Goal: Information Seeking & Learning: Learn about a topic

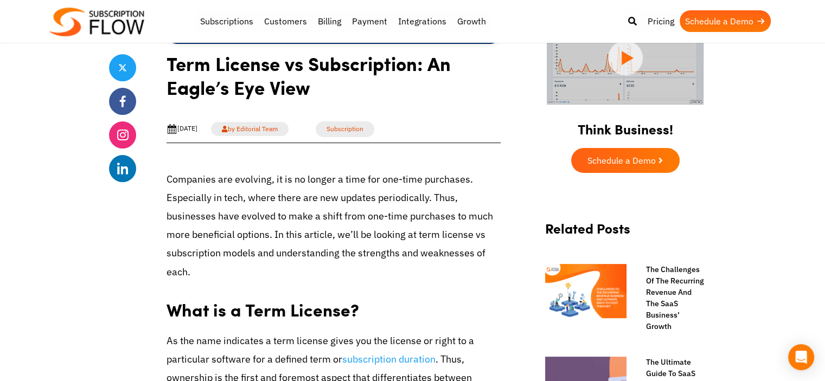
scroll to position [326, 0]
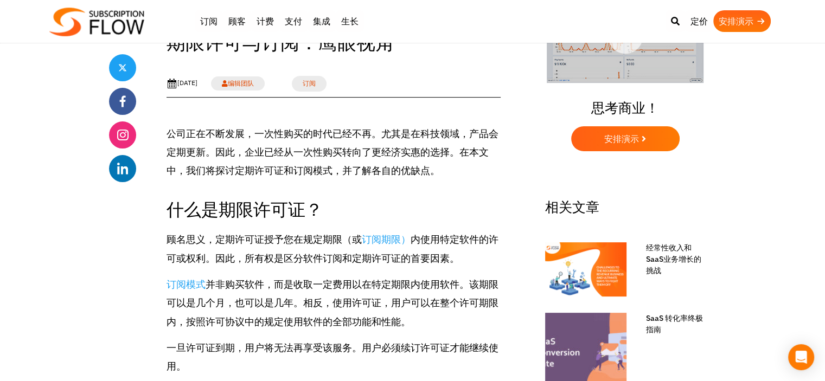
click at [269, 145] on font "公司正在不断发展，一次性购买的时代已经不再。尤其是在科技领域，产品会定期更新。因此，企业已经从一次性购买转向了更经济实惠的选择。在本文中，我们将探讨定期许可证…" at bounding box center [333, 152] width 332 height 49
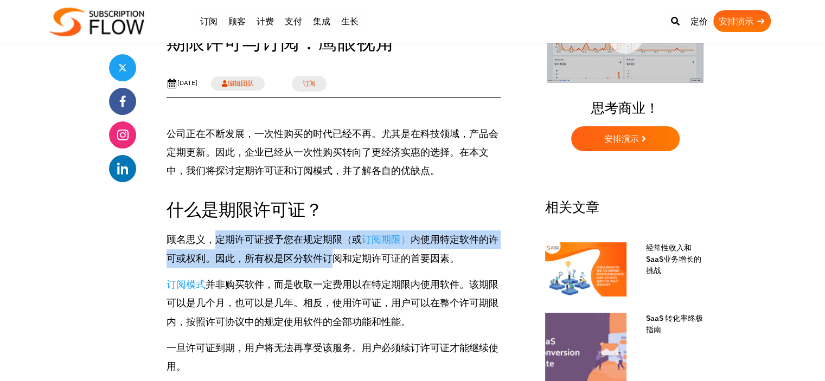
drag, startPoint x: 216, startPoint y: 235, endPoint x: 331, endPoint y: 263, distance: 118.3
click at [331, 263] on p "顾名思义，定期许可证授予您在规定期限（或 订阅期限） 内使用特定软件的许可或权利。因此，所有权是区分软件订阅和定期许可证的首要因素。" at bounding box center [334, 249] width 334 height 37
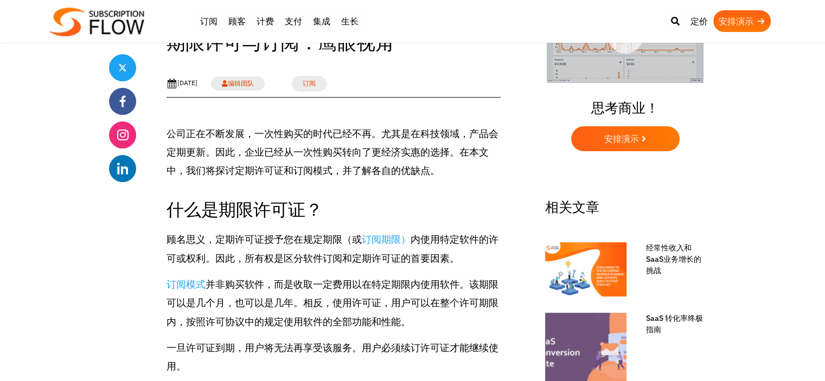
click at [456, 262] on font "内使用特定软件的许可或权利。因此，所有权是区分软件订阅和定期许可证的首要因素。" at bounding box center [333, 248] width 332 height 31
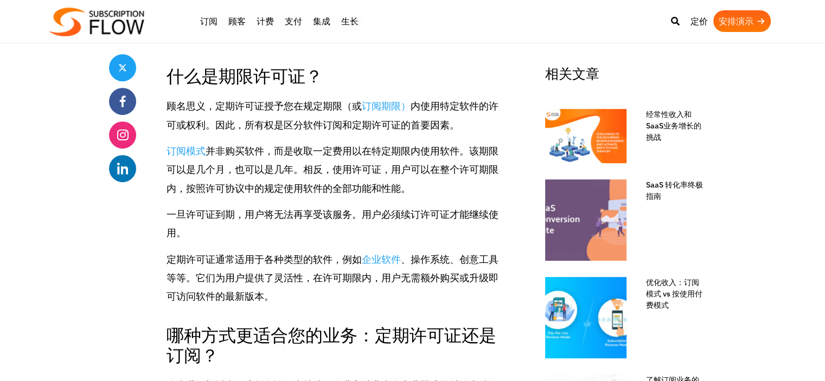
scroll to position [434, 0]
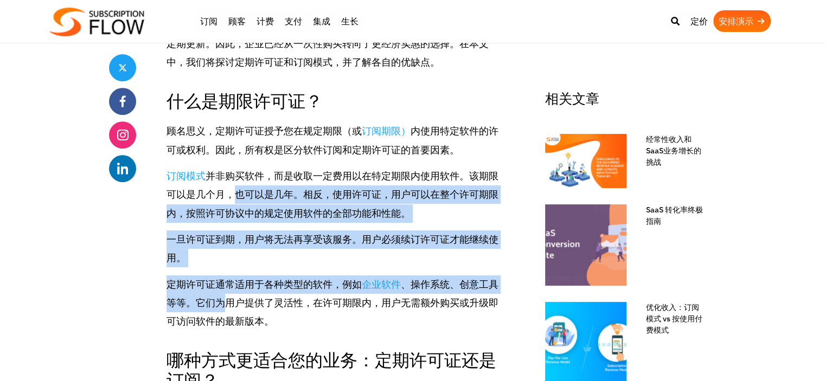
drag, startPoint x: 240, startPoint y: 195, endPoint x: 223, endPoint y: 295, distance: 101.2
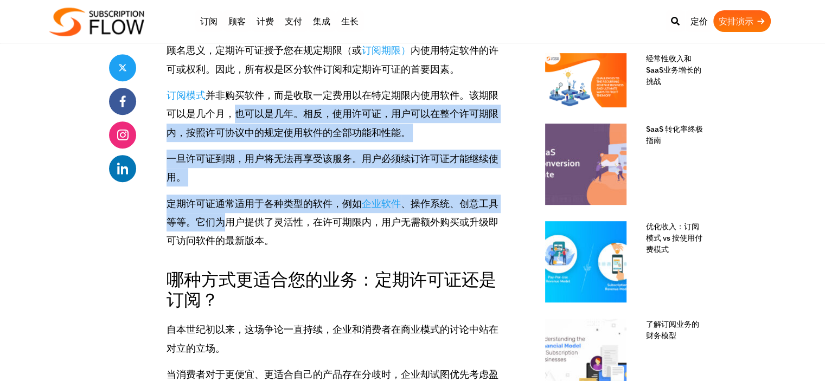
scroll to position [651, 0]
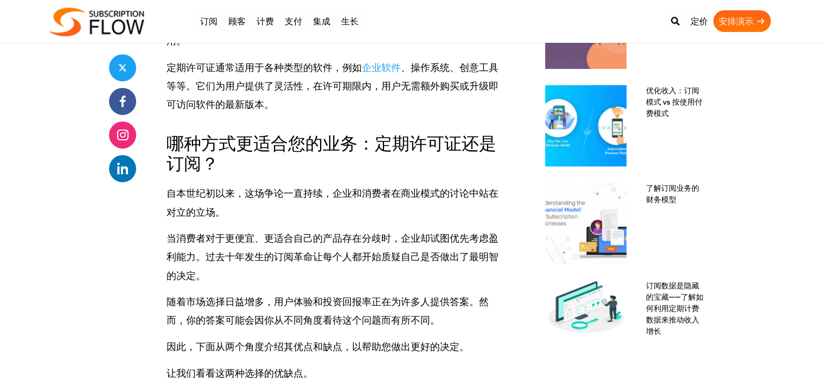
click at [247, 191] on font "自本世纪初以来，这场争论一直持续，企业和消费者在商业模式的讨论中站在对立的立场。" at bounding box center [333, 202] width 332 height 31
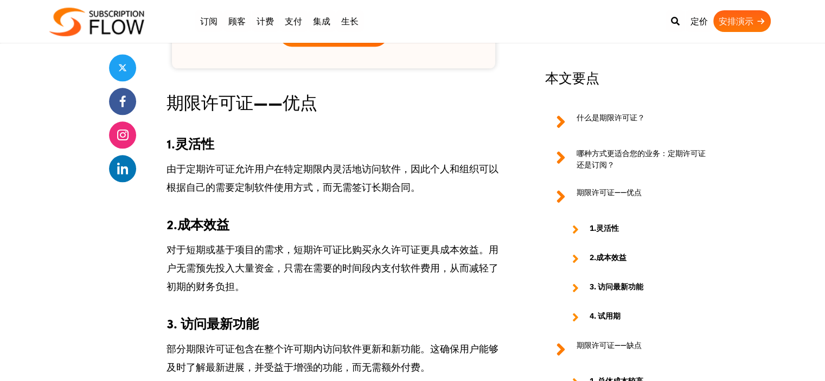
scroll to position [1302, 0]
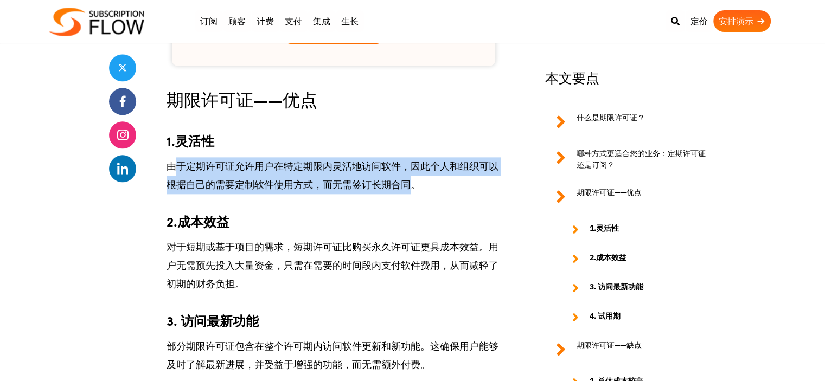
drag, startPoint x: 179, startPoint y: 165, endPoint x: 366, endPoint y: 194, distance: 189.3
click at [407, 182] on font "由于定期许可证允许用户在特定期限内灵活地访问软件，因此个人和组织可以根据自己的需要定制软件使用方式，而无需签订长期合同。" at bounding box center [333, 175] width 332 height 31
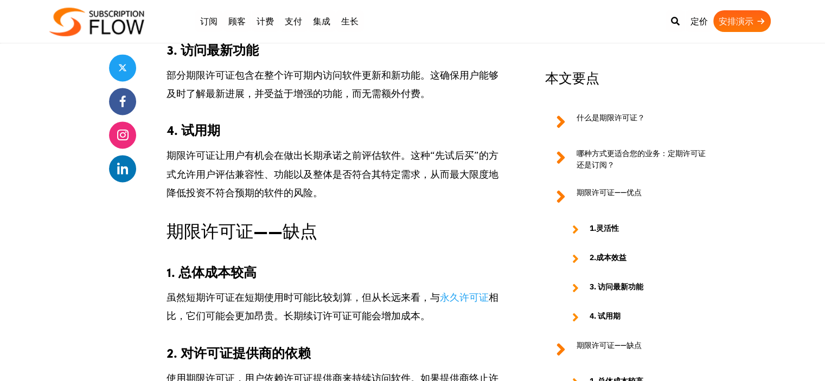
click at [291, 148] on p "期限许可证让用户有机会在做出长期承诺之前评估软件。这种“先试后买”的方式允许用户评估兼容性、功能以及整体是否符合其特定需求，从而最大限度地降低投资不符合预期的…" at bounding box center [334, 175] width 334 height 56
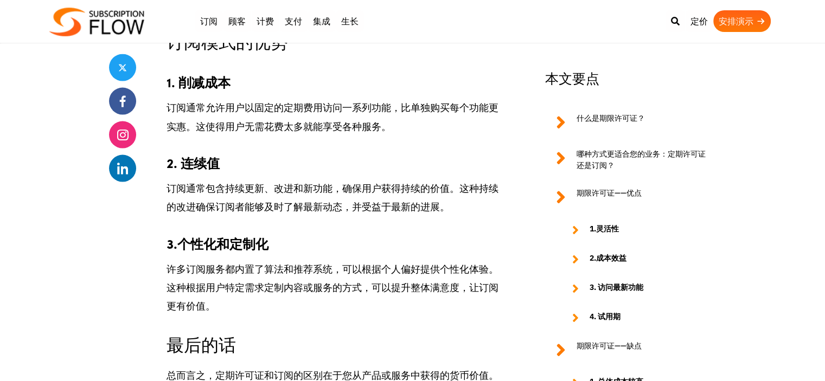
scroll to position [2170, 0]
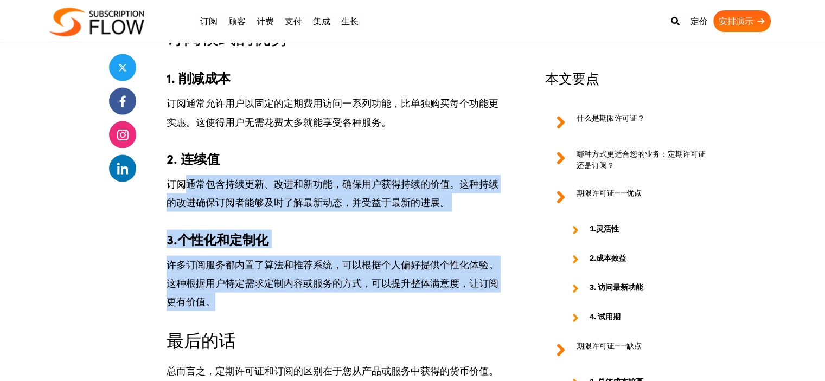
drag, startPoint x: 183, startPoint y: 184, endPoint x: 375, endPoint y: 265, distance: 208.4
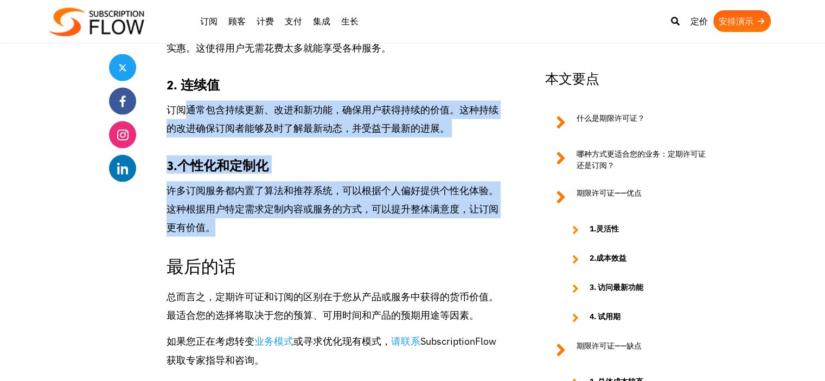
scroll to position [2387, 0]
